Goal: Transaction & Acquisition: Purchase product/service

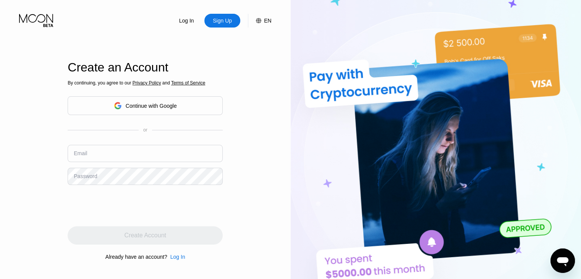
click at [134, 105] on div "Continue with Google" at bounding box center [151, 106] width 51 height 6
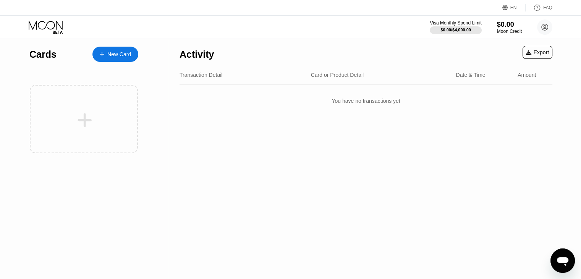
click at [118, 55] on div "New Card" at bounding box center [119, 54] width 24 height 6
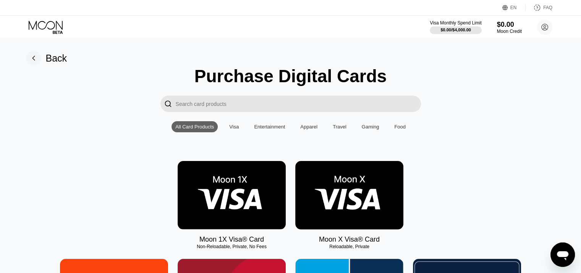
click at [232, 129] on div "Visa" at bounding box center [234, 127] width 10 height 6
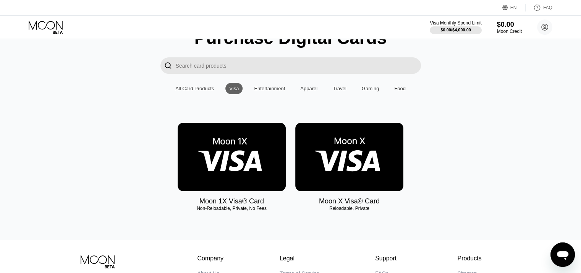
scroll to position [38, 0]
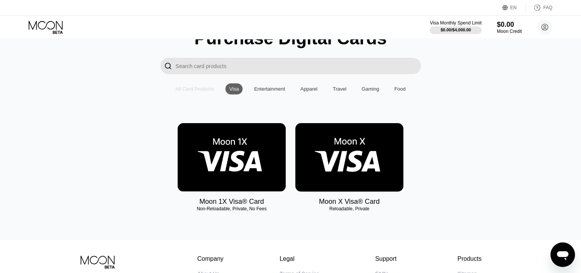
click at [199, 90] on div "All Card Products" at bounding box center [194, 89] width 39 height 6
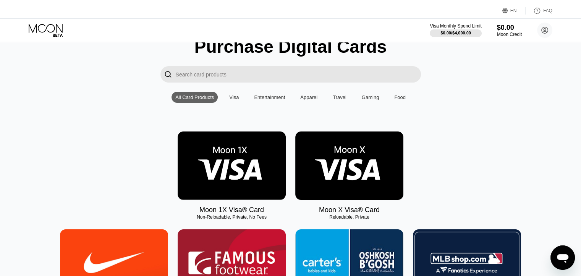
scroll to position [0, 0]
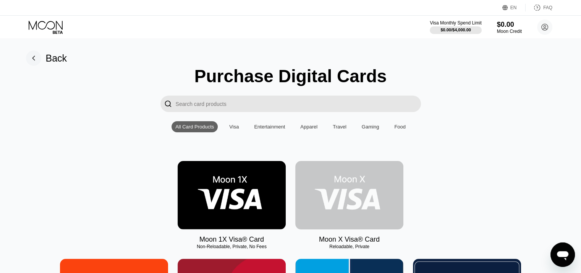
click at [349, 191] on img at bounding box center [349, 195] width 108 height 68
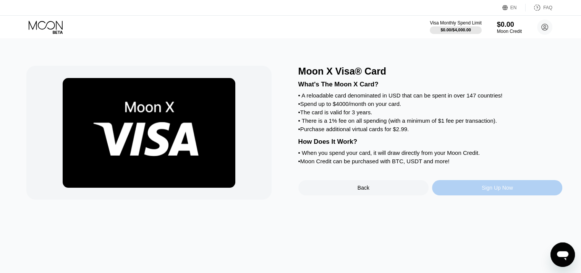
click at [474, 195] on div "Sign Up Now" at bounding box center [497, 187] width 130 height 15
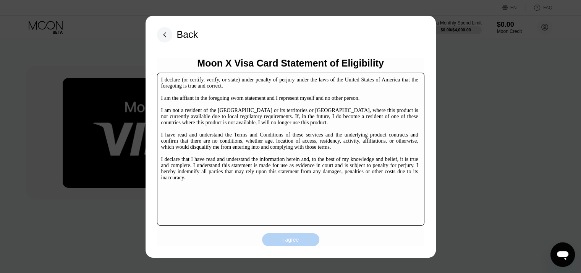
click at [291, 239] on div "I agree" at bounding box center [290, 239] width 17 height 7
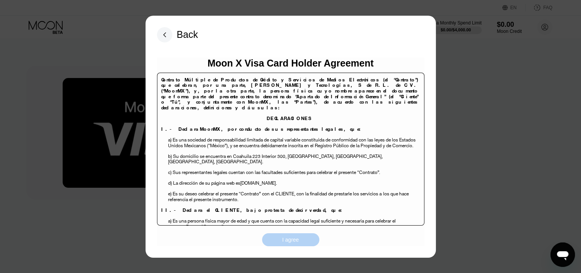
click at [287, 243] on div "I agree" at bounding box center [290, 239] width 17 height 7
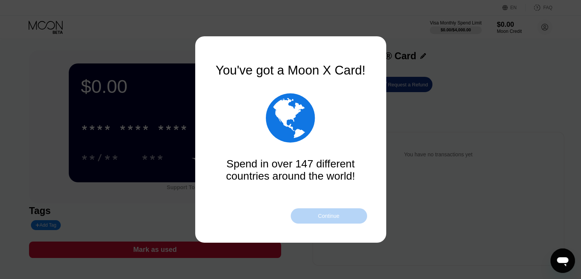
click at [325, 215] on div "Continue" at bounding box center [328, 216] width 21 height 6
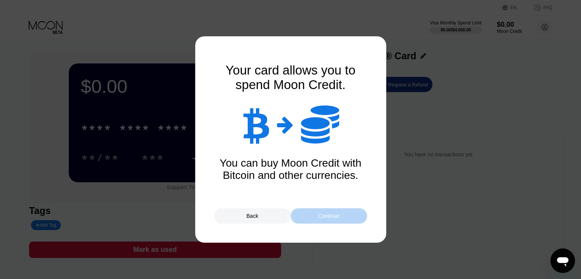
click at [325, 215] on div "Continue" at bounding box center [328, 216] width 21 height 6
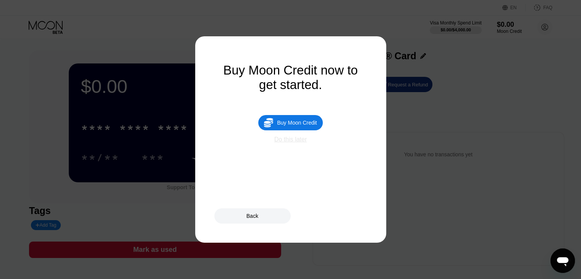
click at [292, 143] on div "Do this later" at bounding box center [290, 139] width 32 height 7
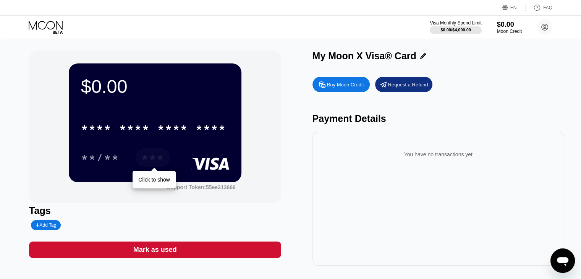
click at [154, 158] on div "***" at bounding box center [152, 158] width 23 height 12
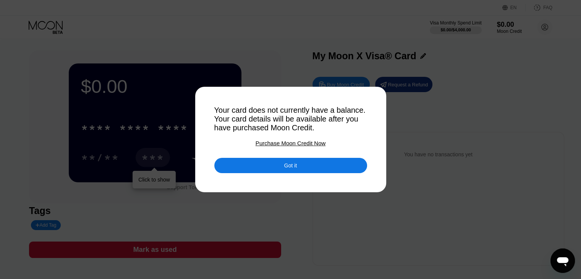
click at [291, 167] on div "Got it" at bounding box center [290, 165] width 13 height 7
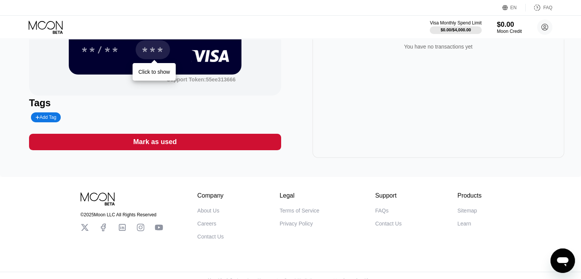
scroll to position [115, 0]
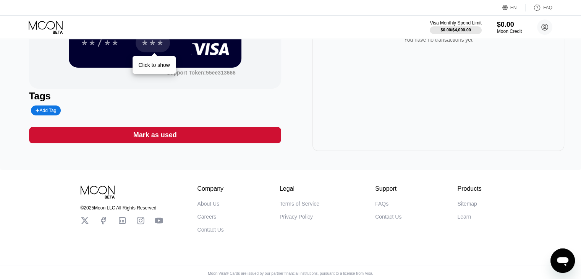
click at [83, 225] on icon at bounding box center [85, 220] width 8 height 8
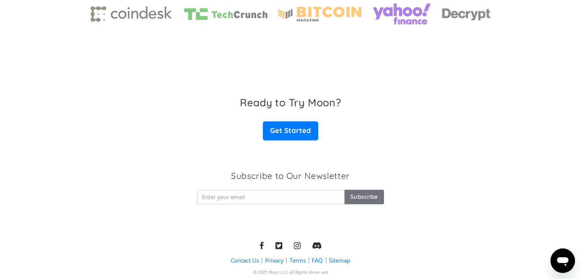
scroll to position [1216, 0]
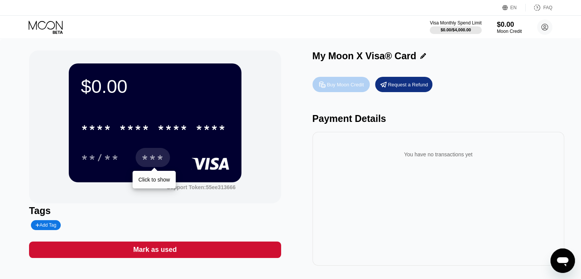
click at [353, 85] on div "Buy Moon Credit" at bounding box center [345, 84] width 37 height 6
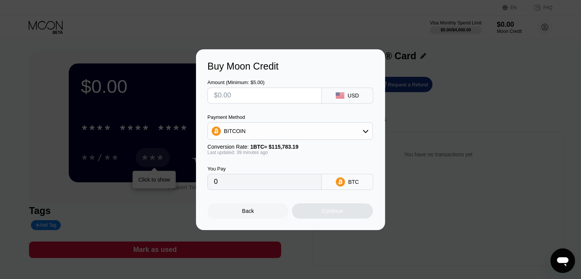
click at [251, 185] on input "0" at bounding box center [264, 181] width 101 height 15
click at [272, 94] on input "text" at bounding box center [264, 95] width 101 height 15
type input "$5"
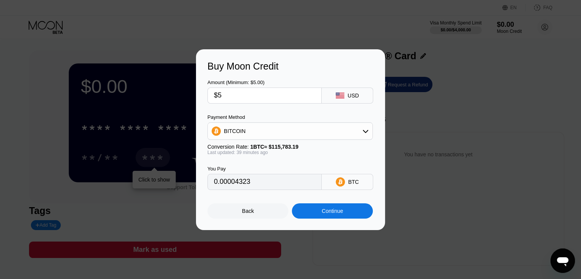
type input "0.00004323"
type input "$5"
type input "0.00004325"
click at [453, 189] on div "Buy Moon Credit Amount (Minimum: $5.00) $5 USD Payment Method BITCOIN Conversio…" at bounding box center [290, 139] width 581 height 181
